Goal: Task Accomplishment & Management: Use online tool/utility

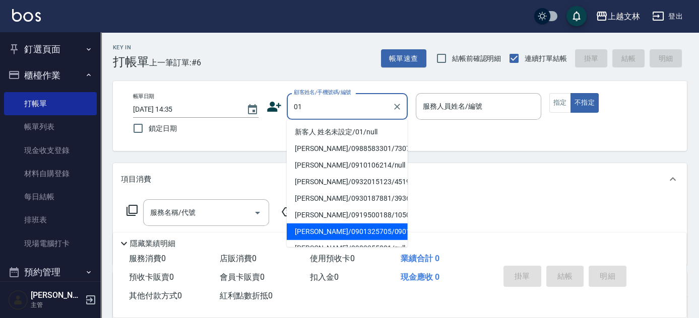
type input "[PERSON_NAME]/0901325705/0901325705"
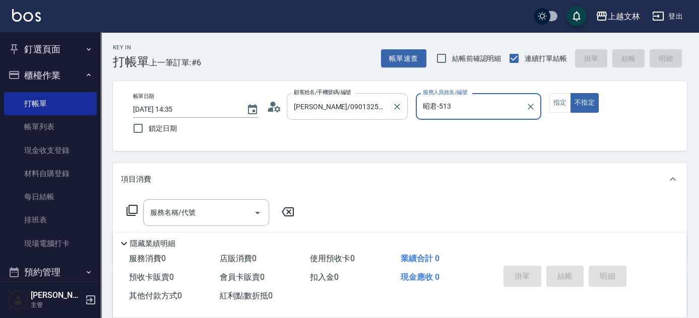
drag, startPoint x: 404, startPoint y: 106, endPoint x: 394, endPoint y: 105, distance: 10.6
click at [403, 106] on div "[PERSON_NAME]/0901325705/0901325705 顧客姓名/手機號碼/編號" at bounding box center [347, 106] width 121 height 27
type input "昭君-5"
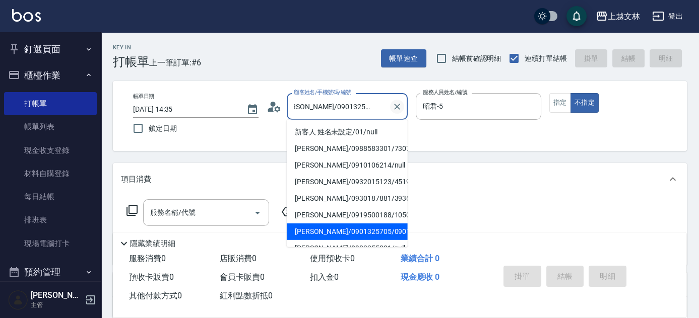
scroll to position [4, 0]
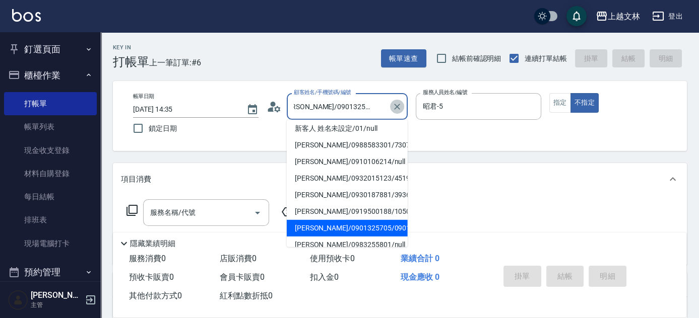
click at [394, 107] on icon "Clear" at bounding box center [397, 107] width 10 height 10
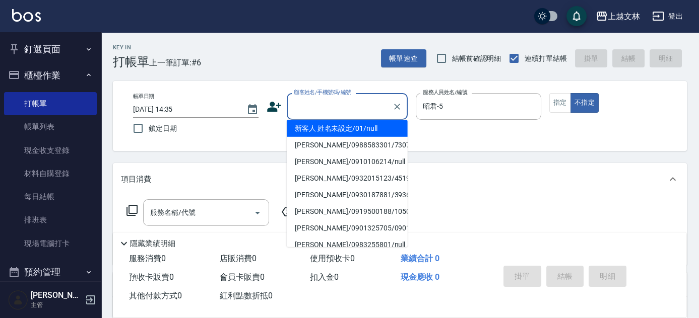
click at [370, 133] on li "新客人 姓名未設定/01/null" at bounding box center [347, 128] width 121 height 17
type input "新客人 姓名未設定/01/null"
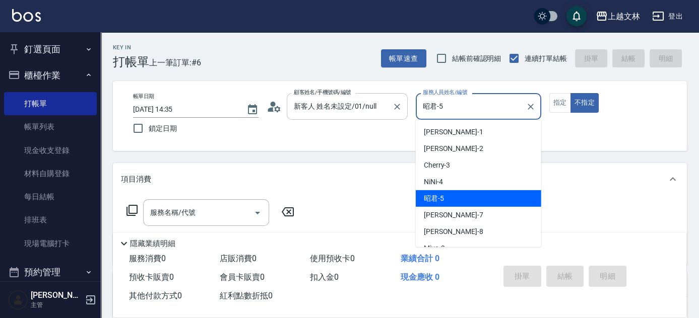
drag, startPoint x: 411, startPoint y: 108, endPoint x: 362, endPoint y: 112, distance: 49.0
click at [359, 112] on div "帳單日期 [DATE] 14:35 鎖定日期 顧客姓名/手機號碼/編號 新客人 姓名未設定/01/null 顧客姓名/手機號碼/編號 服務人員姓名/編號 昭君…" at bounding box center [400, 116] width 550 height 46
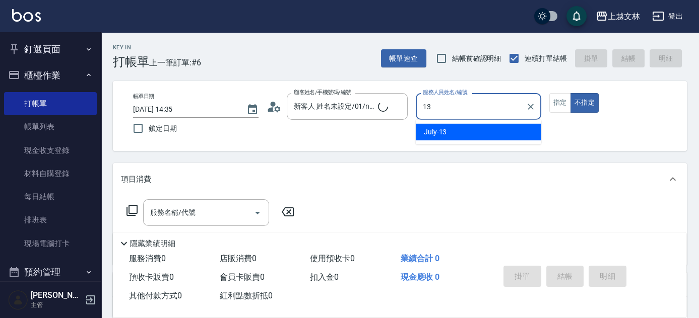
type input "July-13"
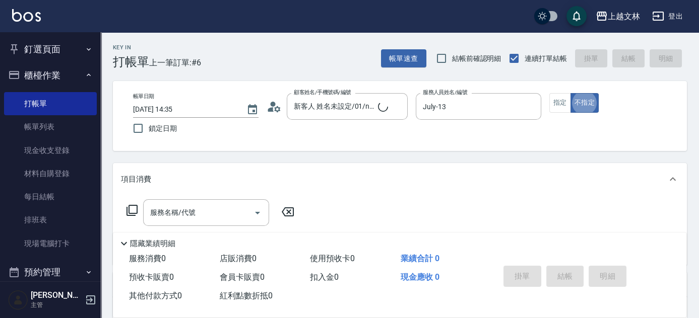
type button "false"
click at [217, 214] on input "服務名稱/代號" at bounding box center [199, 213] width 102 height 18
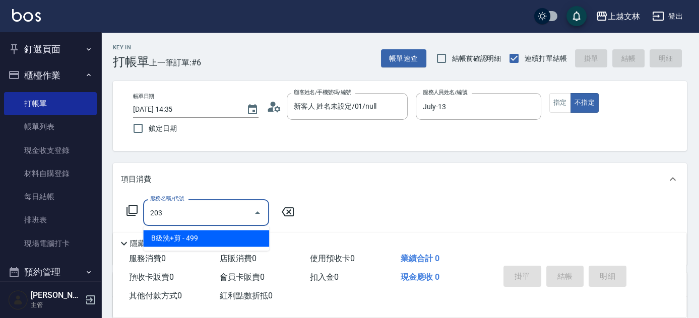
type input "B級洗+剪(203)"
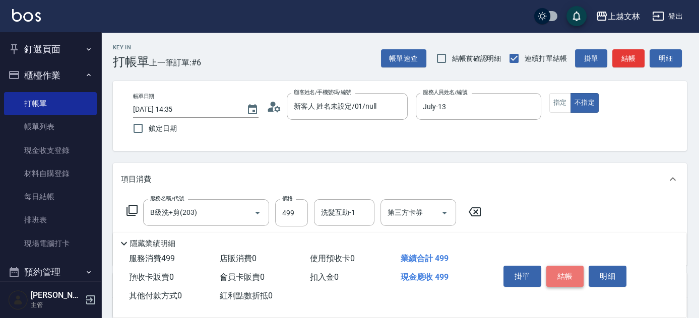
click at [581, 280] on button "結帳" at bounding box center [565, 276] width 38 height 21
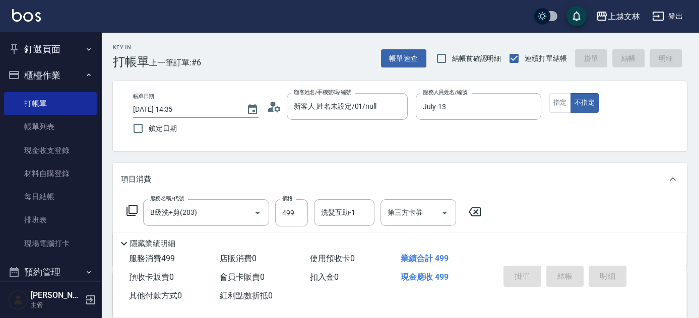
type input "[DATE] 15:15"
